Goal: Navigation & Orientation: Find specific page/section

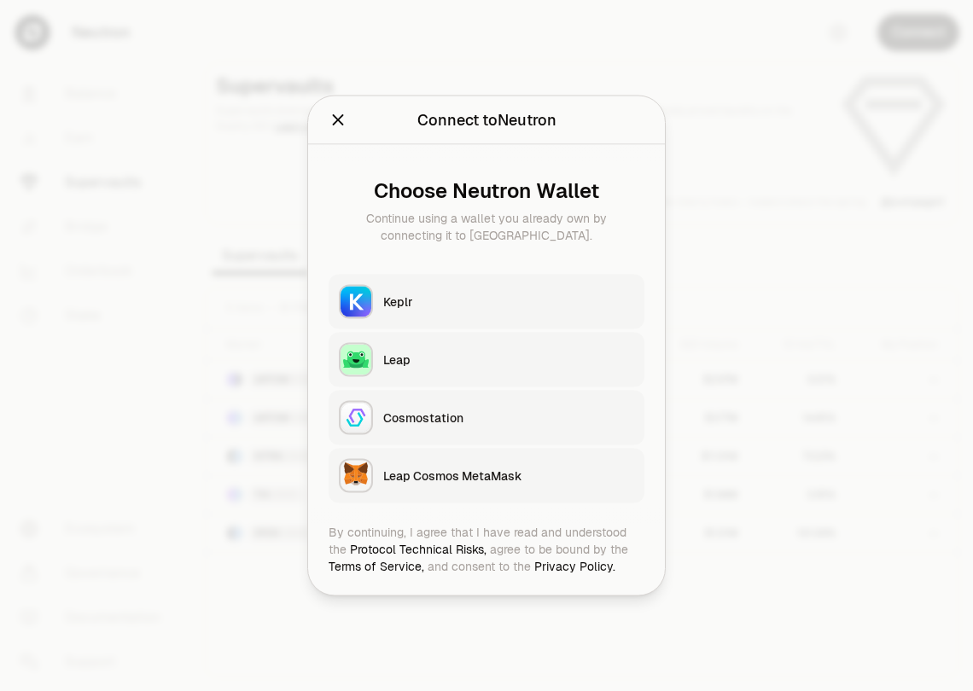
click at [468, 311] on button "Keplr" at bounding box center [487, 302] width 316 height 55
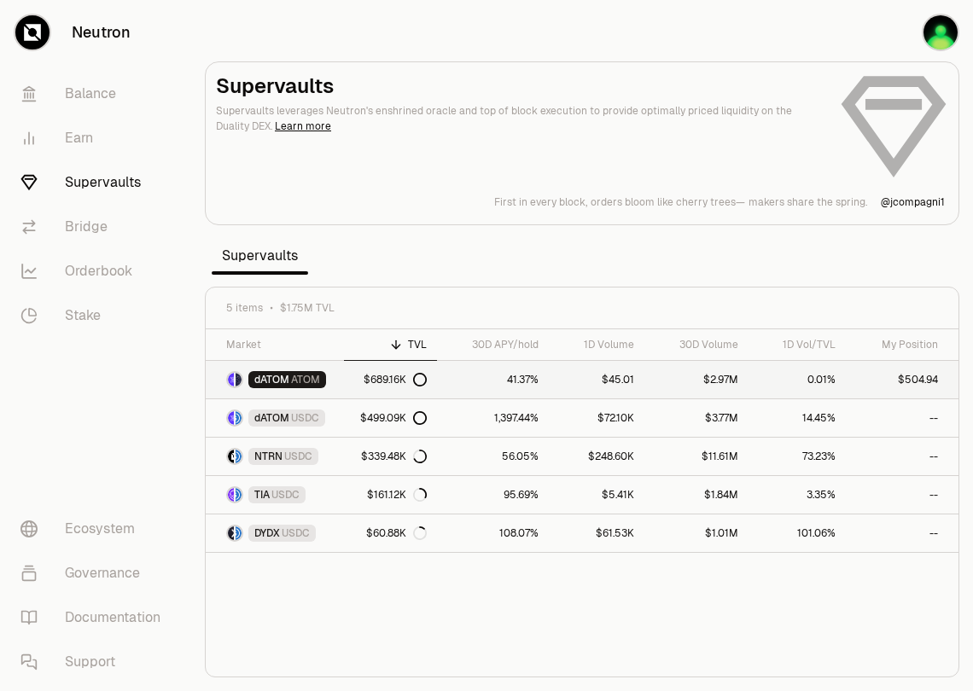
click at [737, 392] on link "$2.97M" at bounding box center [696, 380] width 104 height 38
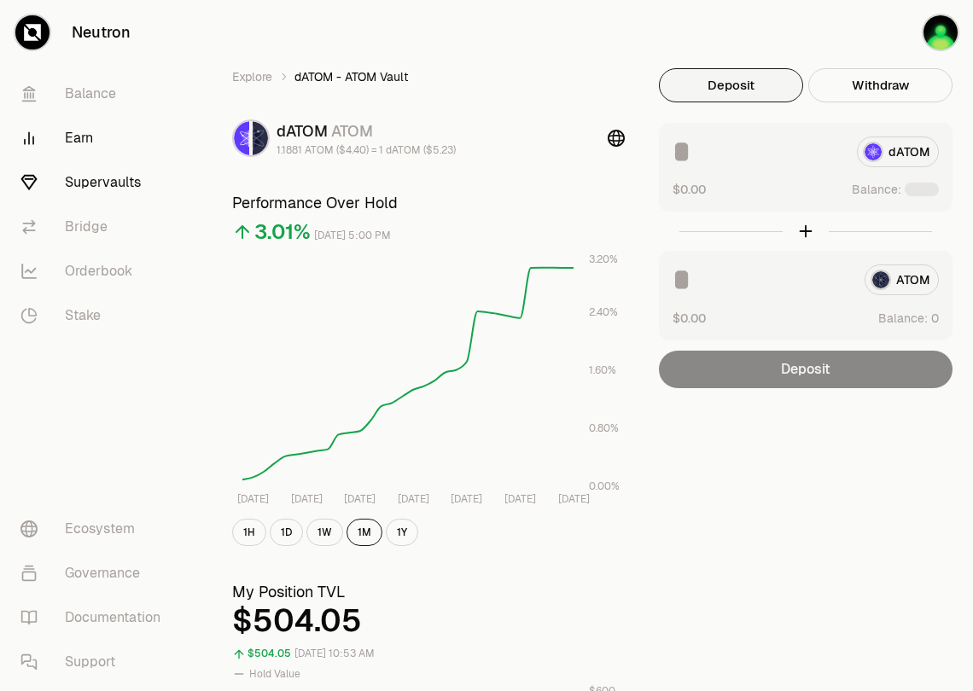
click at [98, 134] on link "Earn" at bounding box center [95, 138] width 177 height 44
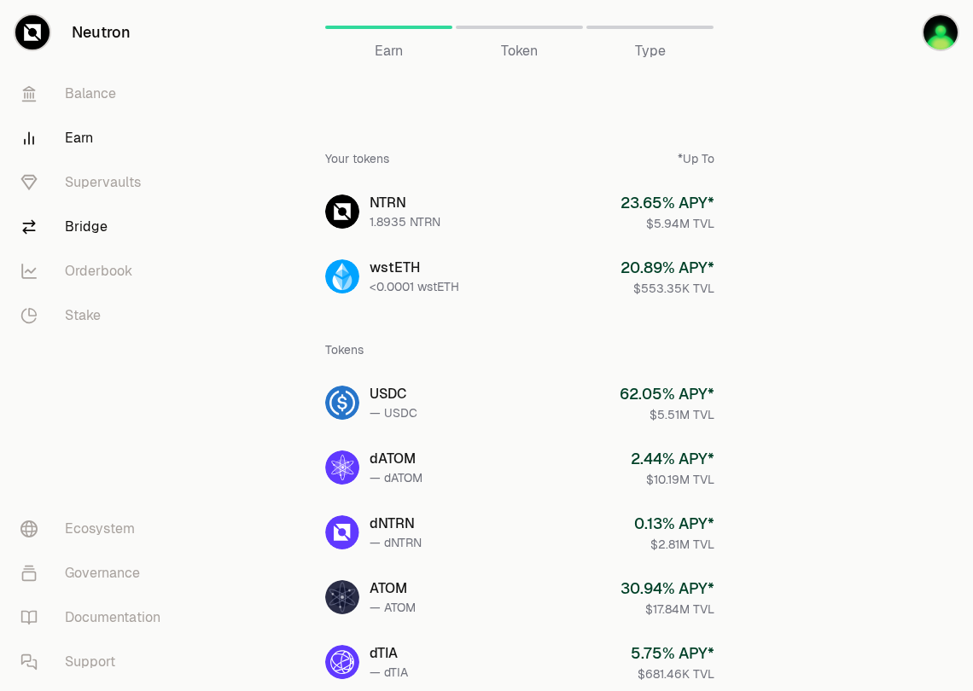
click at [89, 206] on link "Bridge" at bounding box center [95, 227] width 177 height 44
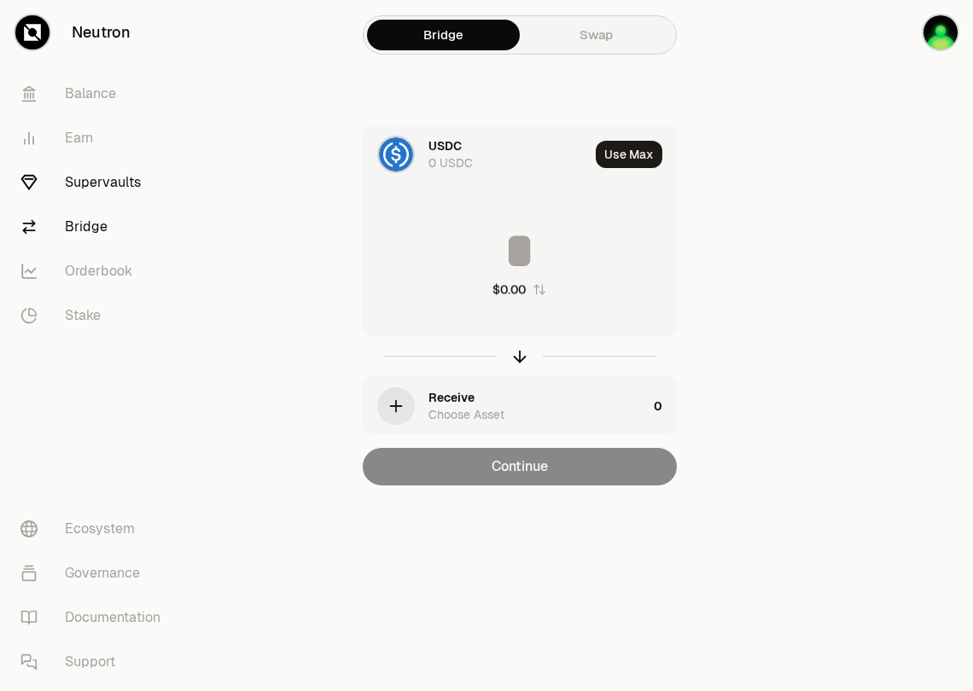
click at [92, 177] on link "Supervaults" at bounding box center [95, 182] width 177 height 44
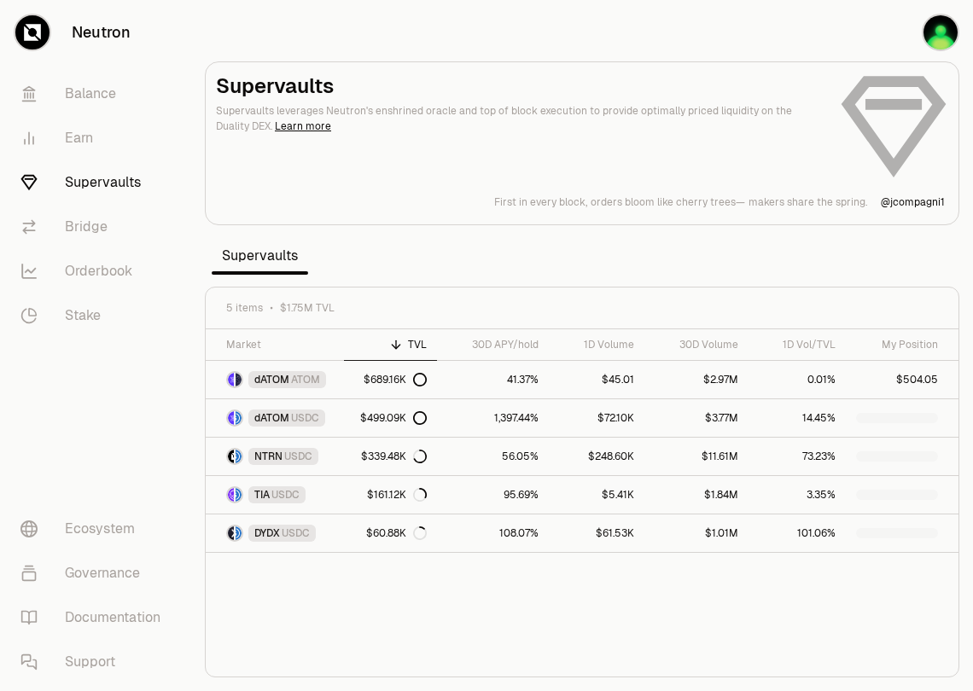
click at [93, 185] on link "Supervaults" at bounding box center [95, 182] width 177 height 44
click at [88, 145] on link "Earn" at bounding box center [95, 138] width 177 height 44
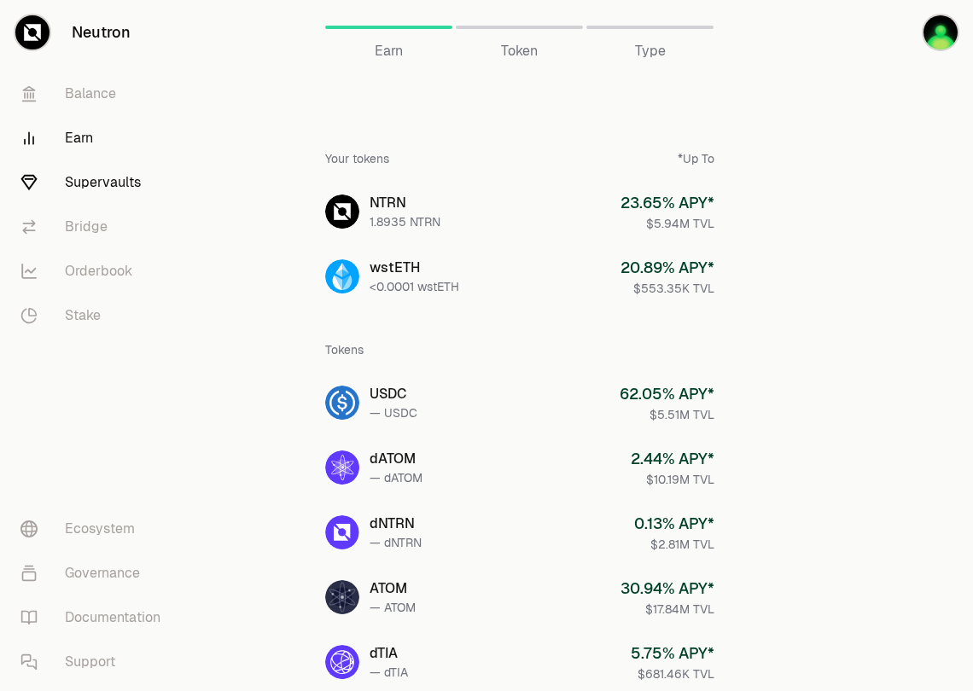
click at [96, 195] on link "Supervaults" at bounding box center [95, 182] width 177 height 44
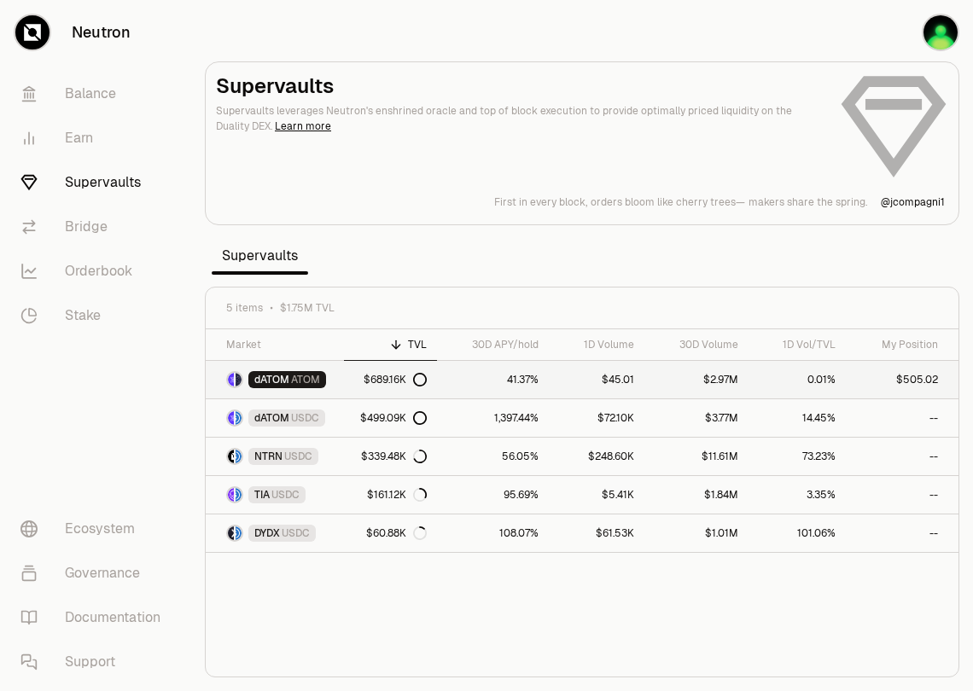
click at [351, 380] on link "$689.16K" at bounding box center [390, 380] width 92 height 38
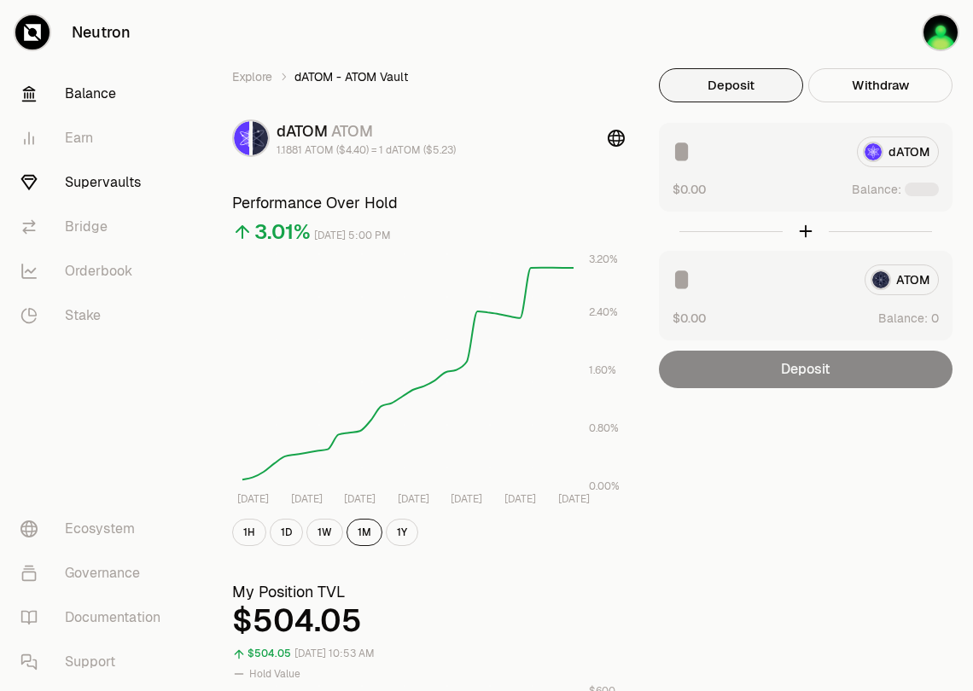
click at [68, 102] on link "Balance" at bounding box center [95, 94] width 177 height 44
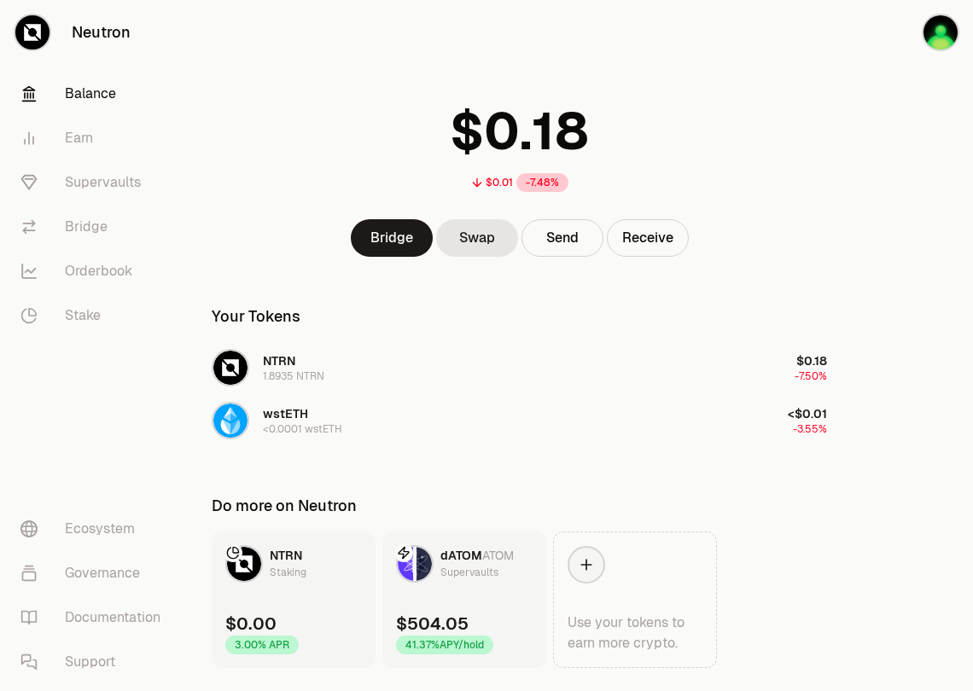
scroll to position [78, 0]
